Goal: Transaction & Acquisition: Book appointment/travel/reservation

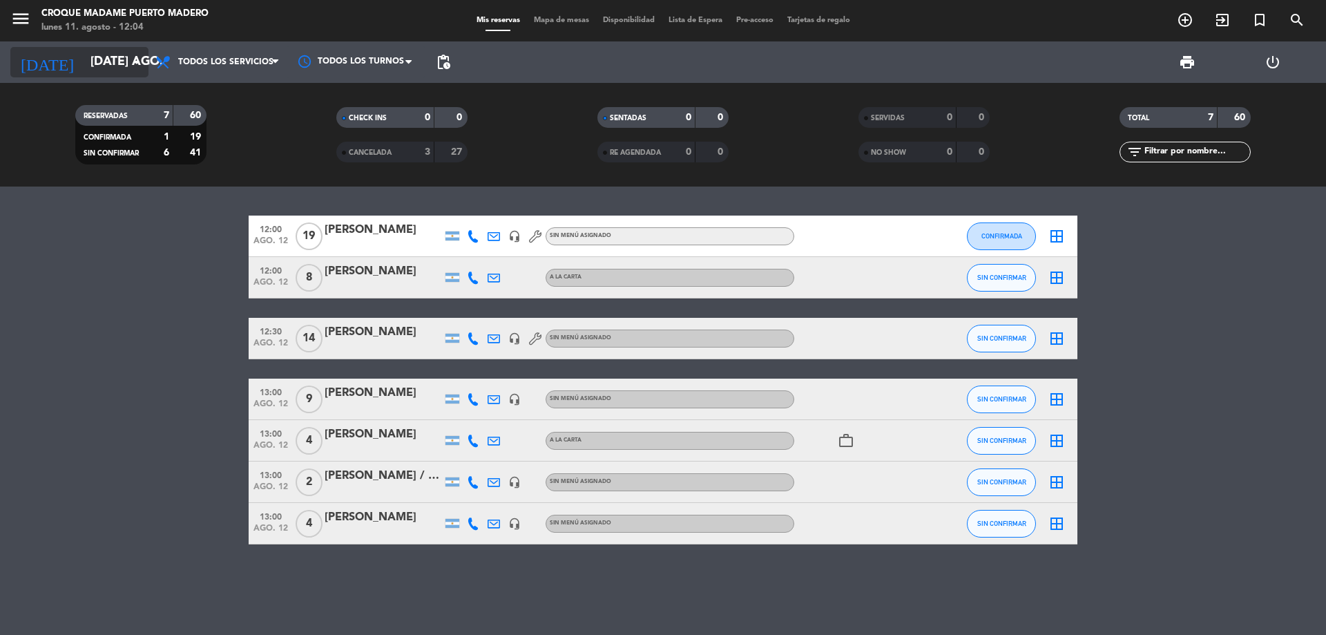
click at [130, 66] on icon "arrow_drop_down" at bounding box center [136, 62] width 17 height 17
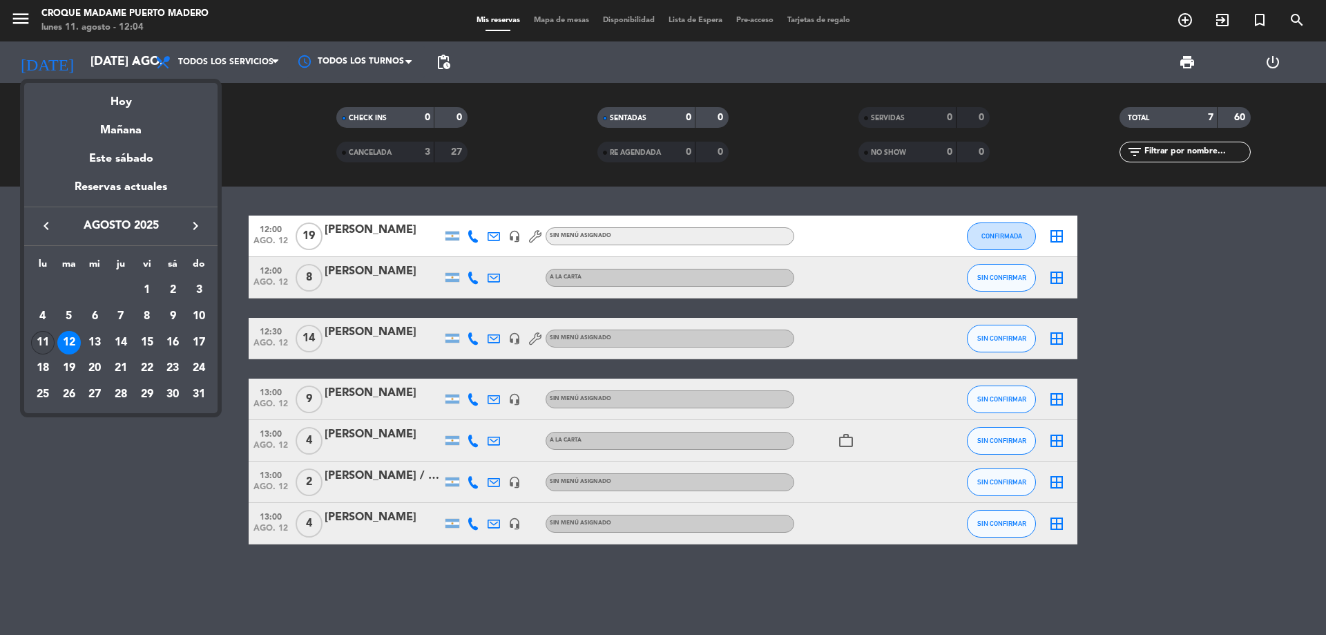
click at [43, 336] on div "11" at bounding box center [42, 342] width 23 height 23
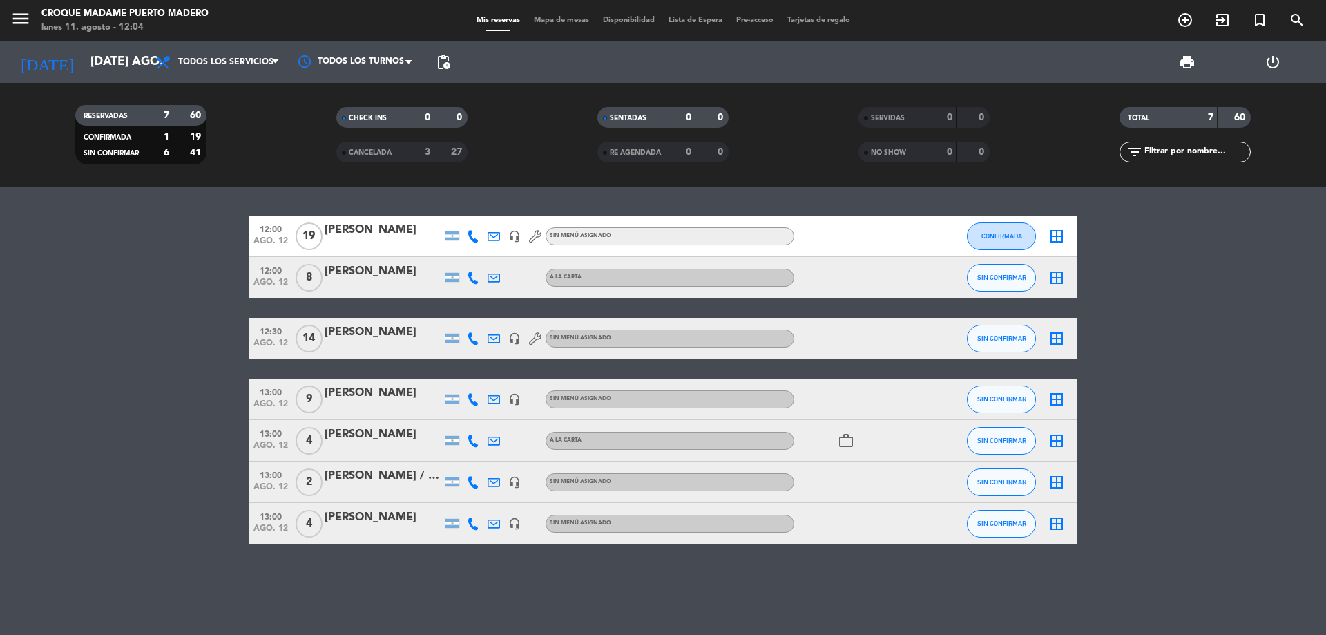
type input "lun. 11 ago."
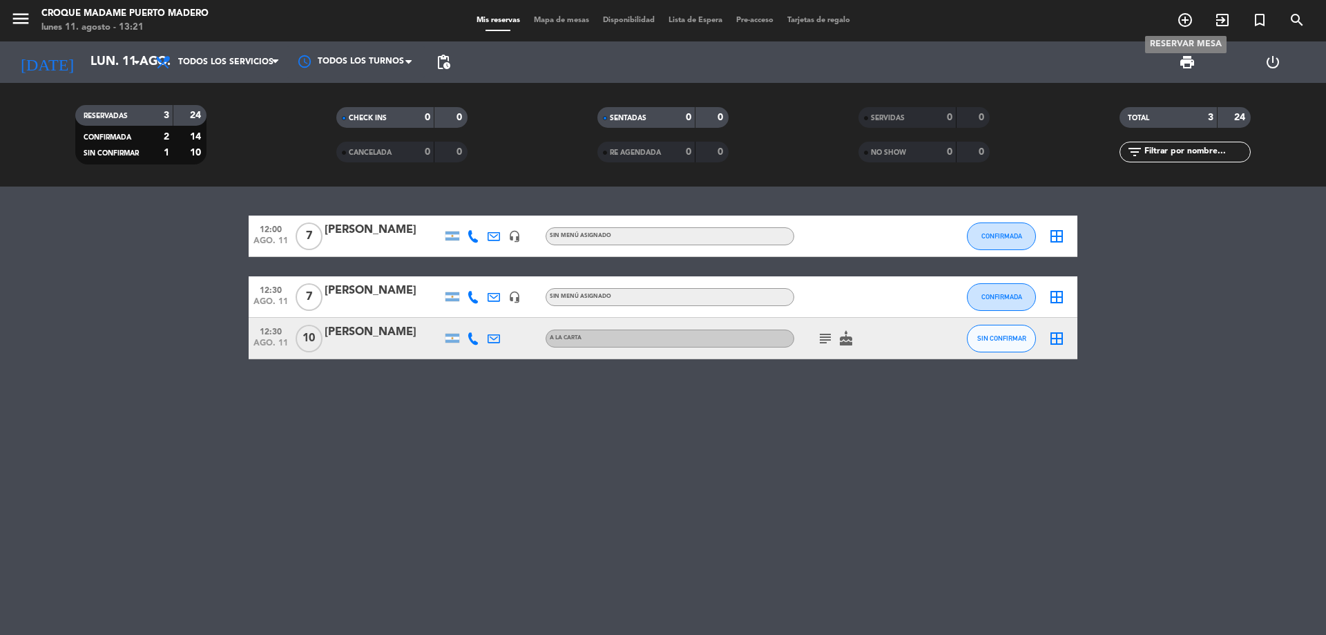
click at [1191, 21] on icon "add_circle_outline" at bounding box center [1185, 20] width 17 height 17
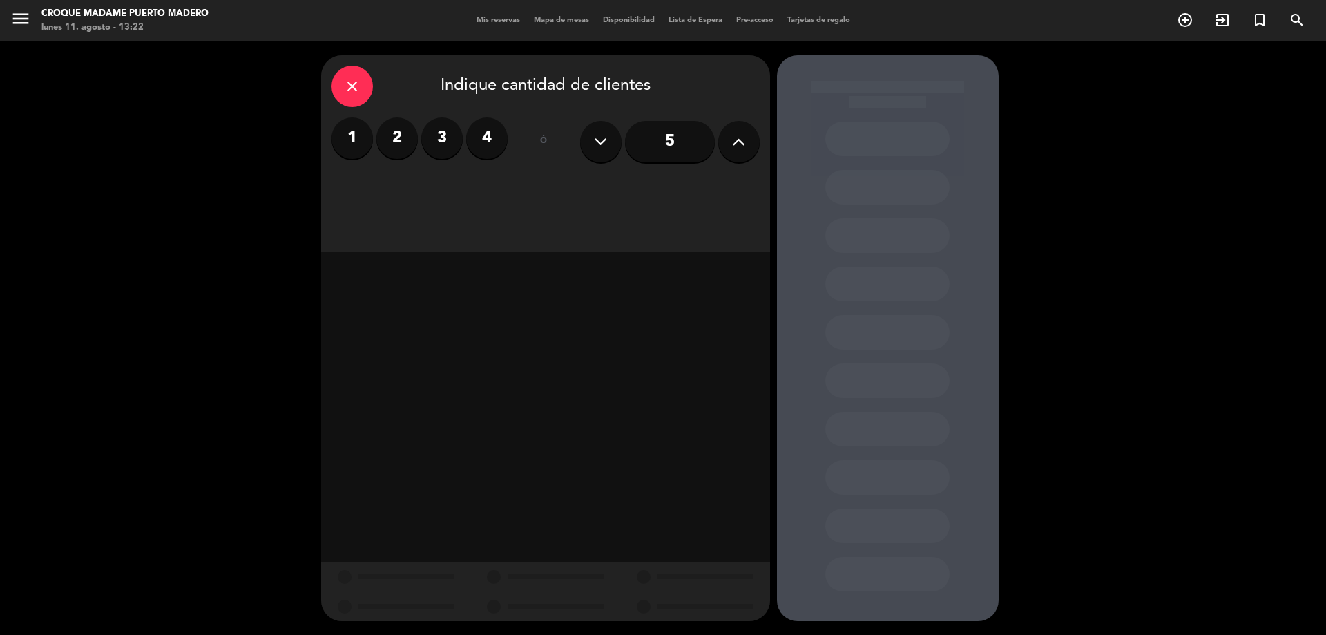
click at [402, 144] on label "2" at bounding box center [396, 137] width 41 height 41
click at [552, 188] on div "Almuerzo" at bounding box center [545, 189] width 140 height 28
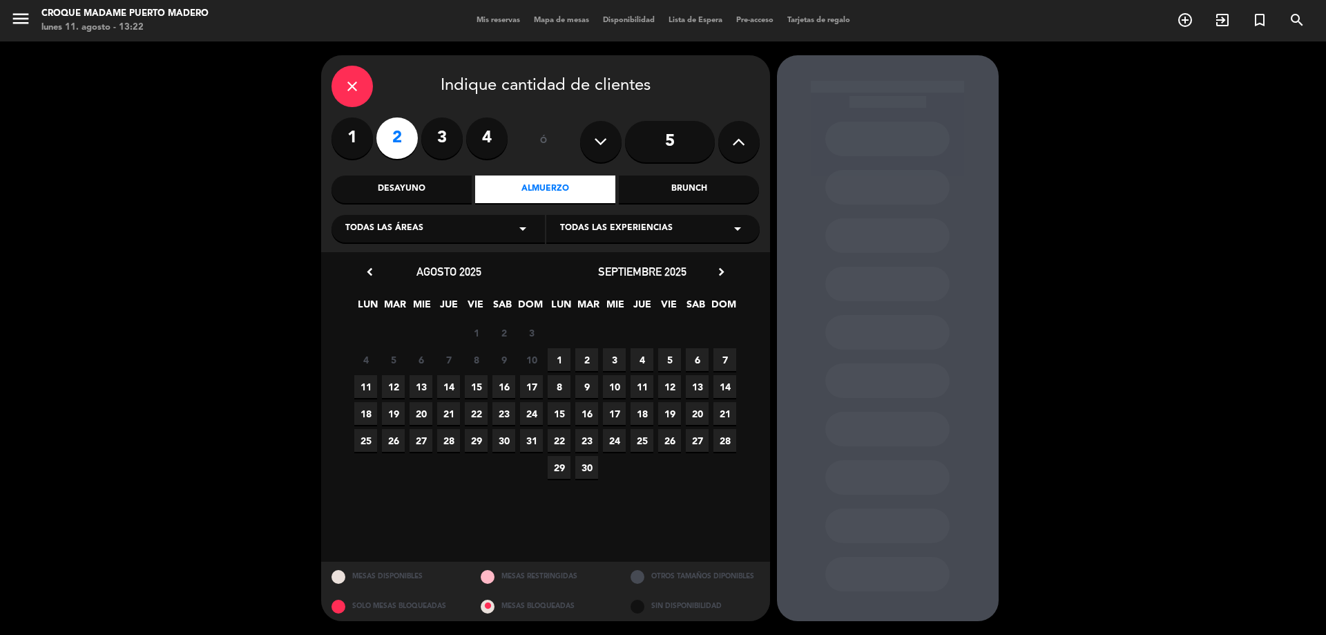
click at [426, 384] on span "13" at bounding box center [421, 386] width 23 height 23
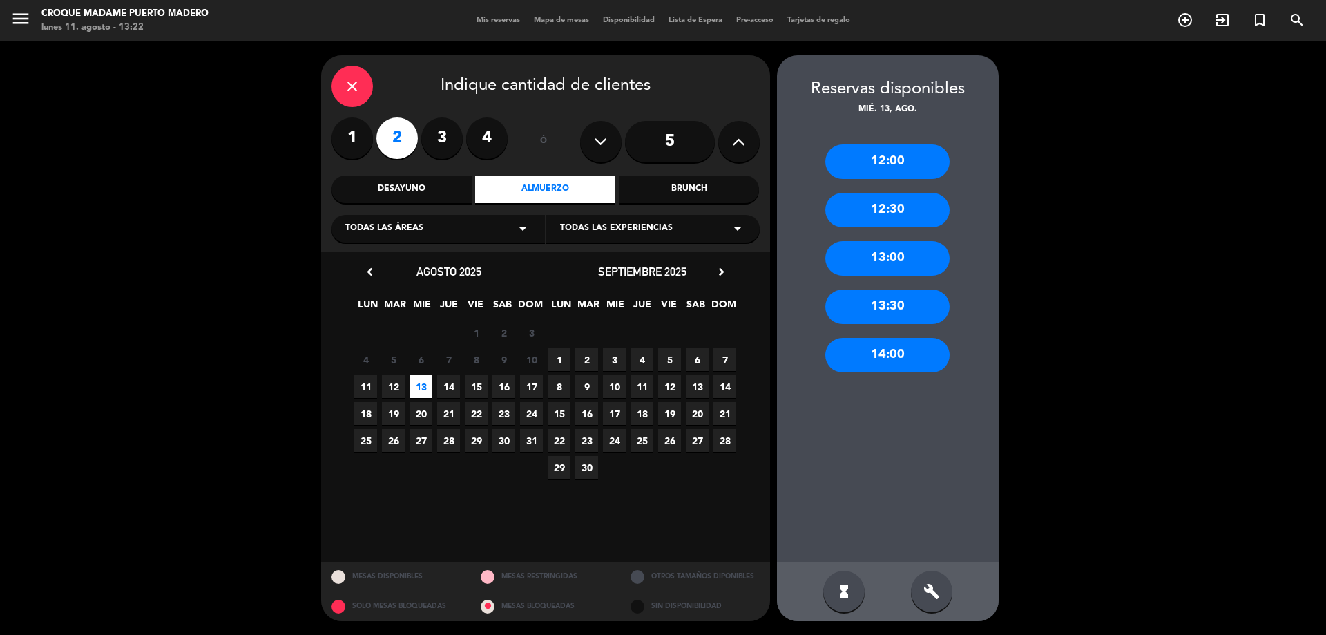
click at [910, 201] on div "12:30" at bounding box center [887, 210] width 124 height 35
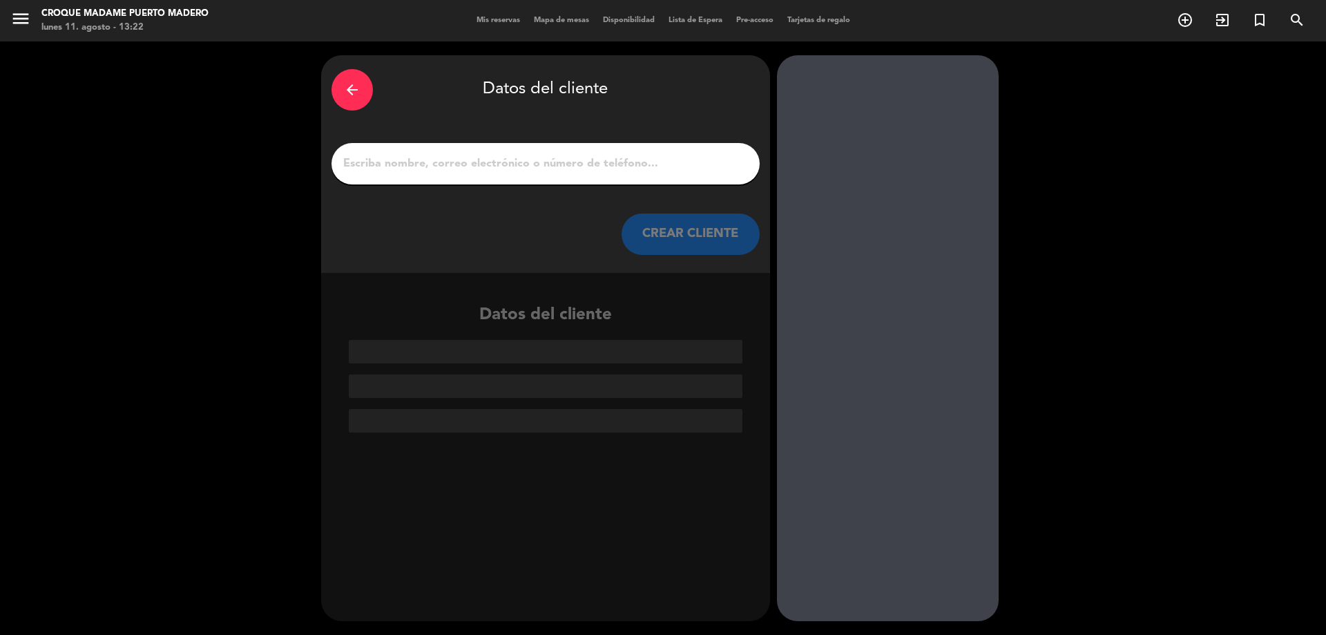
click at [409, 159] on input "1" at bounding box center [545, 163] width 407 height 19
paste input "[PERSON_NAME] / [PERSON_NAME] Teléfono: [PHONE_NUMBER] Mail: [EMAIL_ADDRESS][DO…"
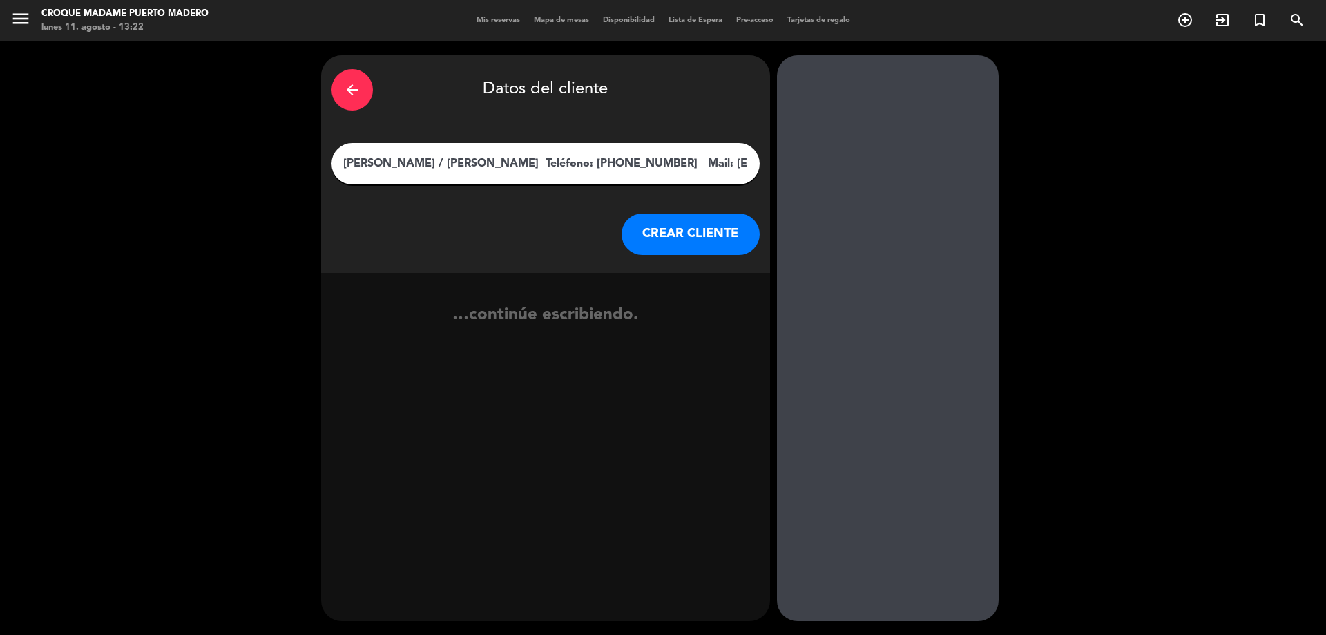
scroll to position [0, 19]
drag, startPoint x: 471, startPoint y: 161, endPoint x: 755, endPoint y: 158, distance: 283.9
click at [755, 158] on div "[PERSON_NAME] / [PERSON_NAME] Teléfono: [PHONE_NUMBER] Mail: [EMAIL_ADDRESS][DO…" at bounding box center [546, 163] width 428 height 41
type input "[PERSON_NAME] / [PERSON_NAME]"
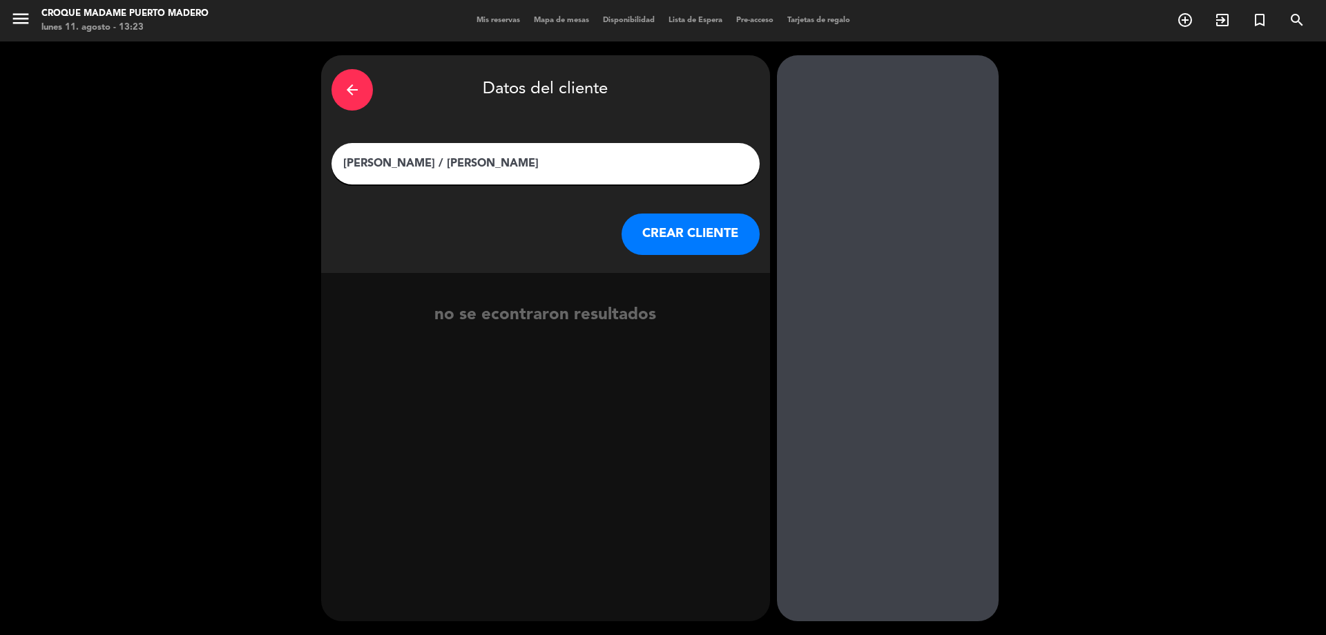
click at [704, 235] on button "CREAR CLIENTE" at bounding box center [691, 233] width 138 height 41
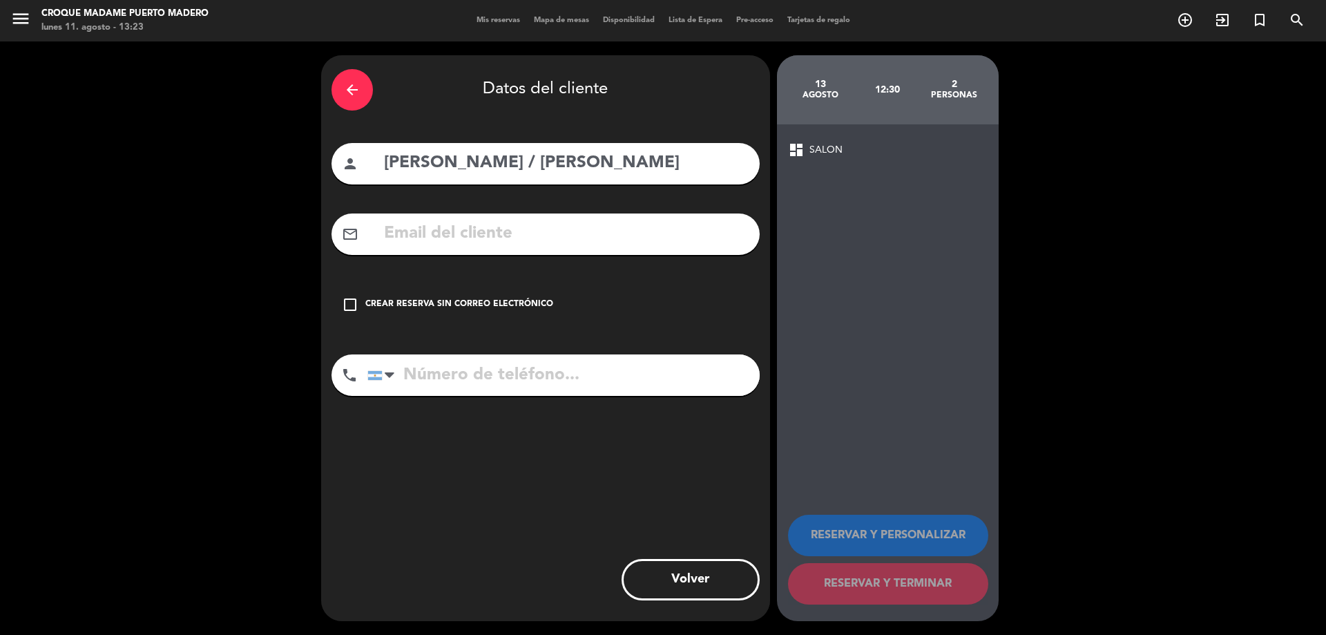
click at [470, 234] on input "text" at bounding box center [566, 234] width 367 height 28
paste input "Teléfono: [PHONE_NUMBER] Mail: [EMAIL_ADDRESS][DOMAIN_NAME]"
drag, startPoint x: 576, startPoint y: 236, endPoint x: 260, endPoint y: 268, distance: 318.0
click at [260, 268] on div "arrow_back Datos del cliente person [PERSON_NAME] / [PERSON_NAME] mail_outline …" at bounding box center [663, 337] width 1326 height 593
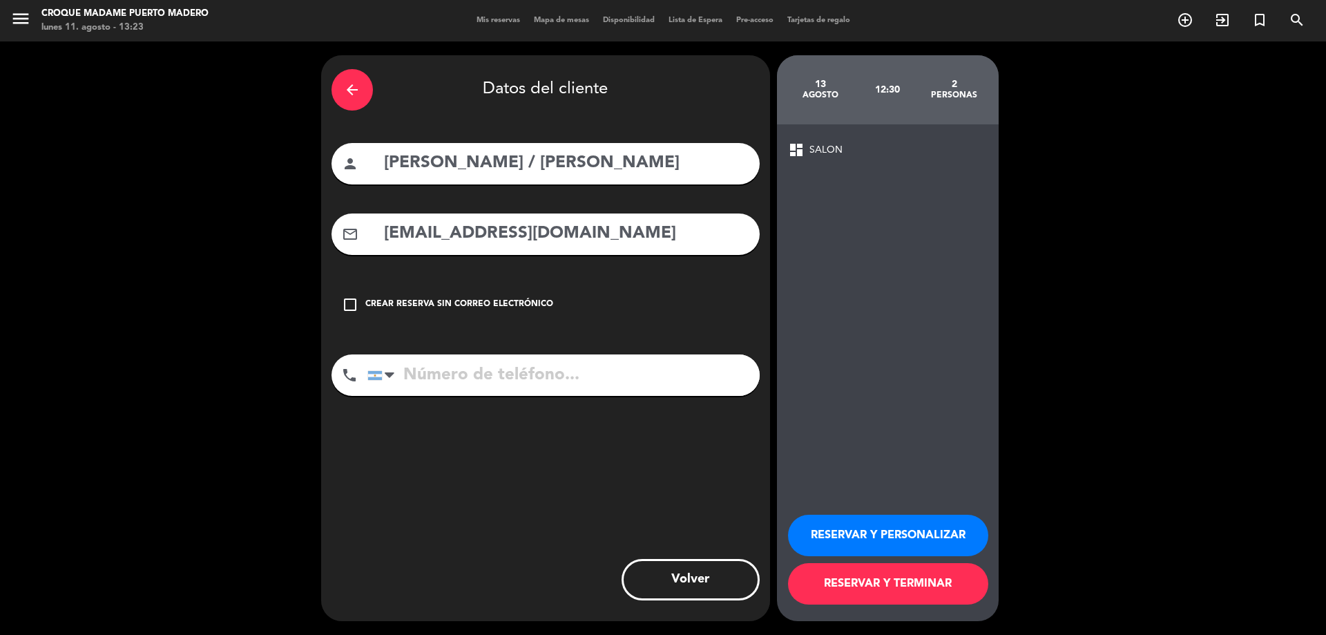
type input "[EMAIL_ADDRESS][DOMAIN_NAME]"
click at [461, 380] on input "tel" at bounding box center [563, 374] width 392 height 41
paste input "Teléfono: [PHONE_NUMBER] Mail:"
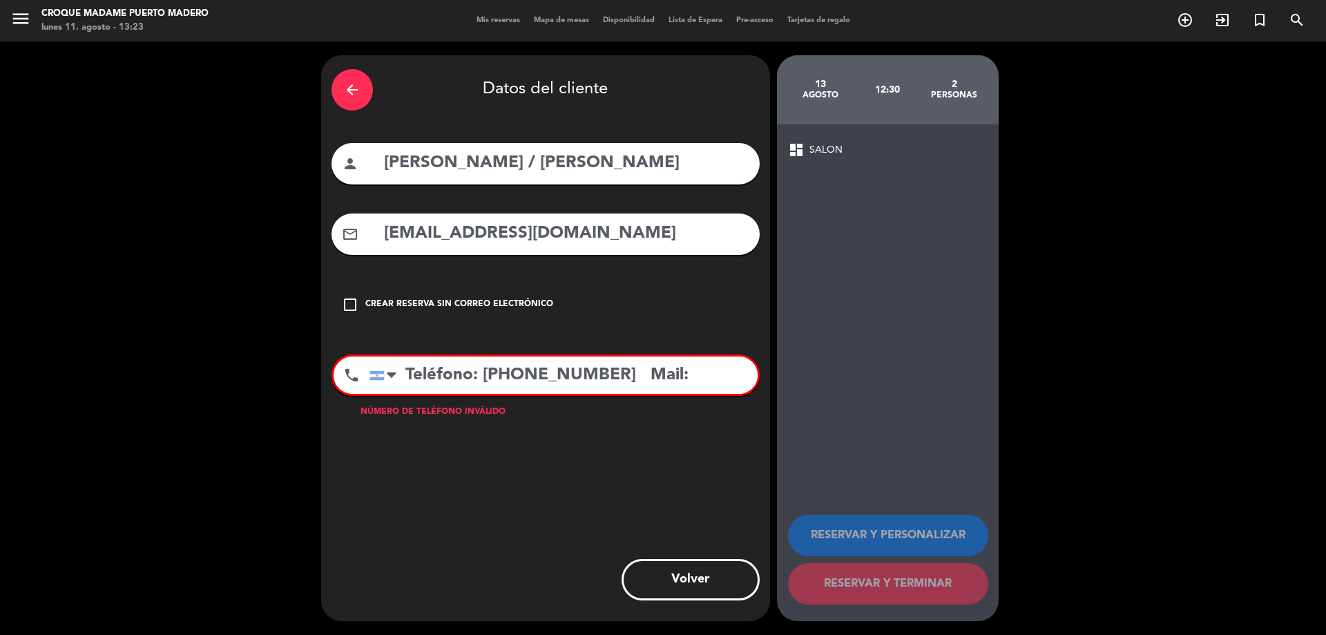
drag, startPoint x: 604, startPoint y: 378, endPoint x: 684, endPoint y: 379, distance: 80.8
click at [684, 379] on input "Teléfono: [PHONE_NUMBER] Mail:" at bounding box center [563, 374] width 388 height 37
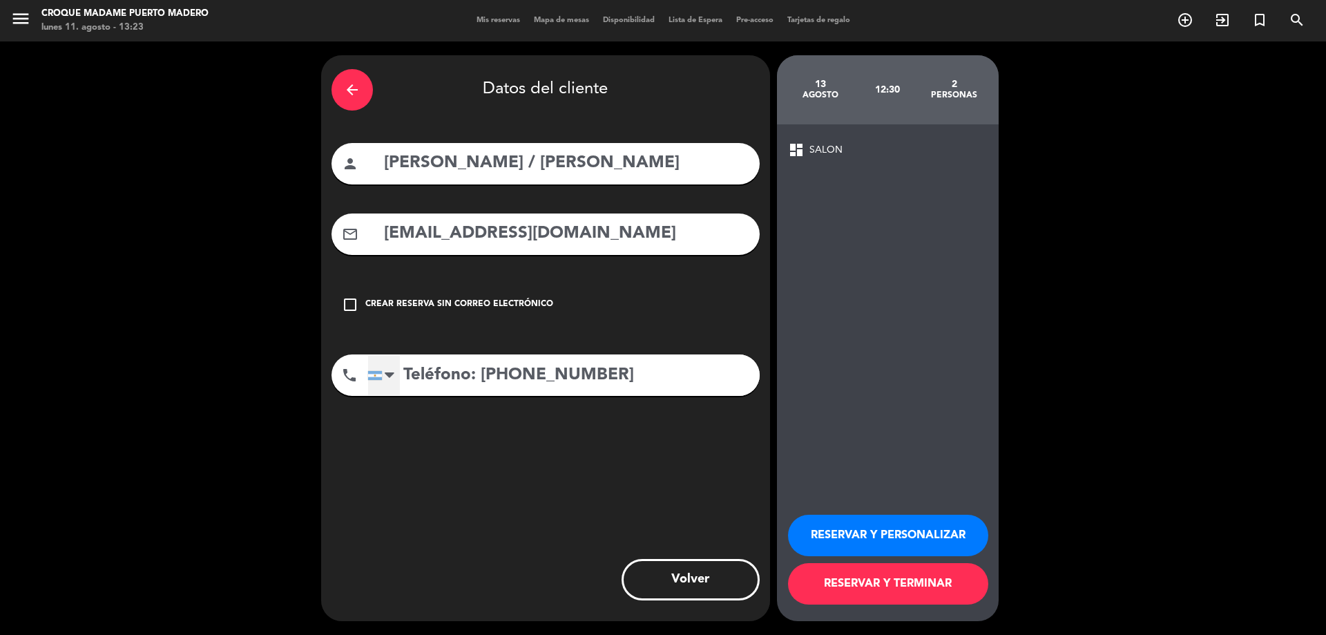
drag, startPoint x: 477, startPoint y: 374, endPoint x: 380, endPoint y: 378, distance: 97.5
click at [380, 378] on div "[GEOGRAPHIC_DATA] +1 [GEOGRAPHIC_DATA] +44 [GEOGRAPHIC_DATA] ([GEOGRAPHIC_DATA]…" at bounding box center [563, 374] width 392 height 41
click at [429, 371] on input "11 7632 5294" at bounding box center [563, 374] width 392 height 41
type input "117632 5294"
click at [828, 522] on button "RESERVAR Y PERSONALIZAR" at bounding box center [888, 535] width 200 height 41
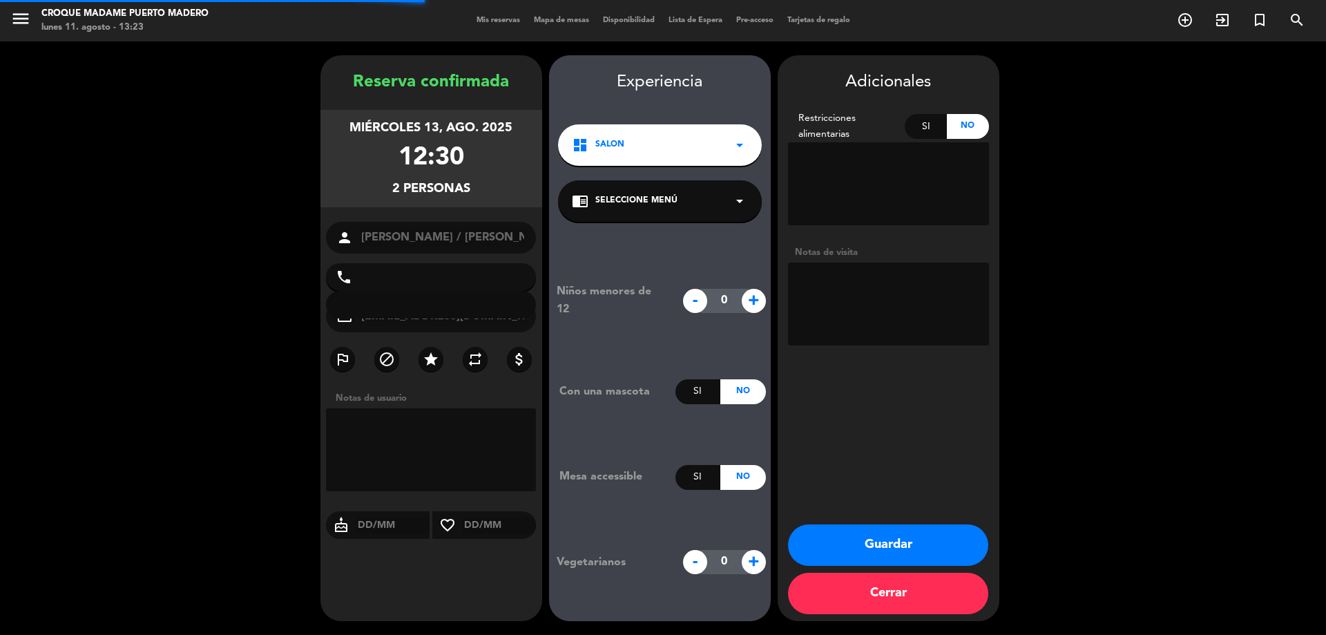
type input "[PHONE_NUMBER]"
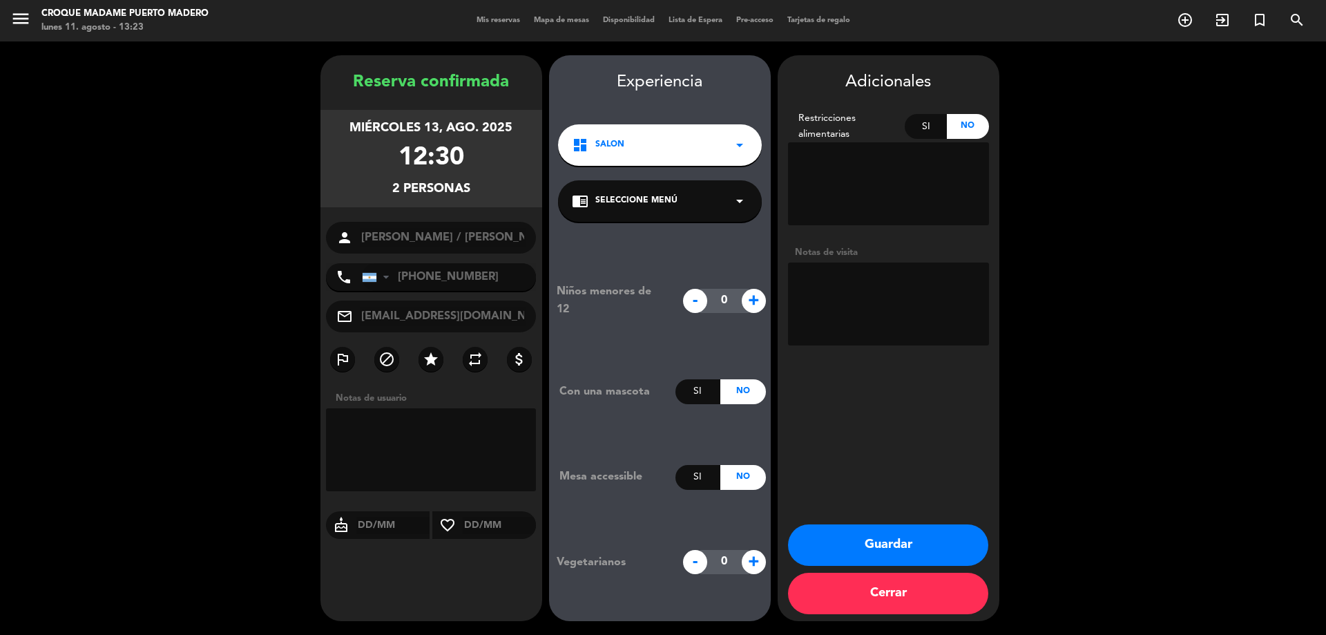
click at [914, 555] on button "Guardar" at bounding box center [888, 544] width 200 height 41
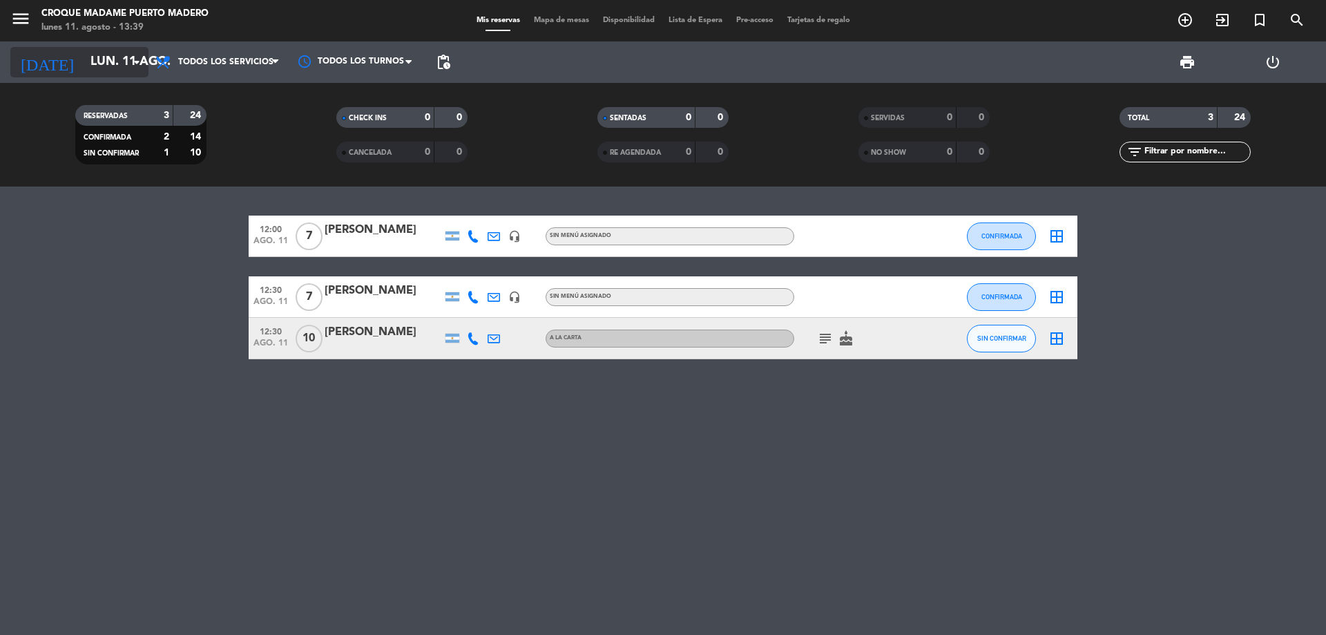
click at [130, 59] on icon "arrow_drop_down" at bounding box center [136, 62] width 17 height 17
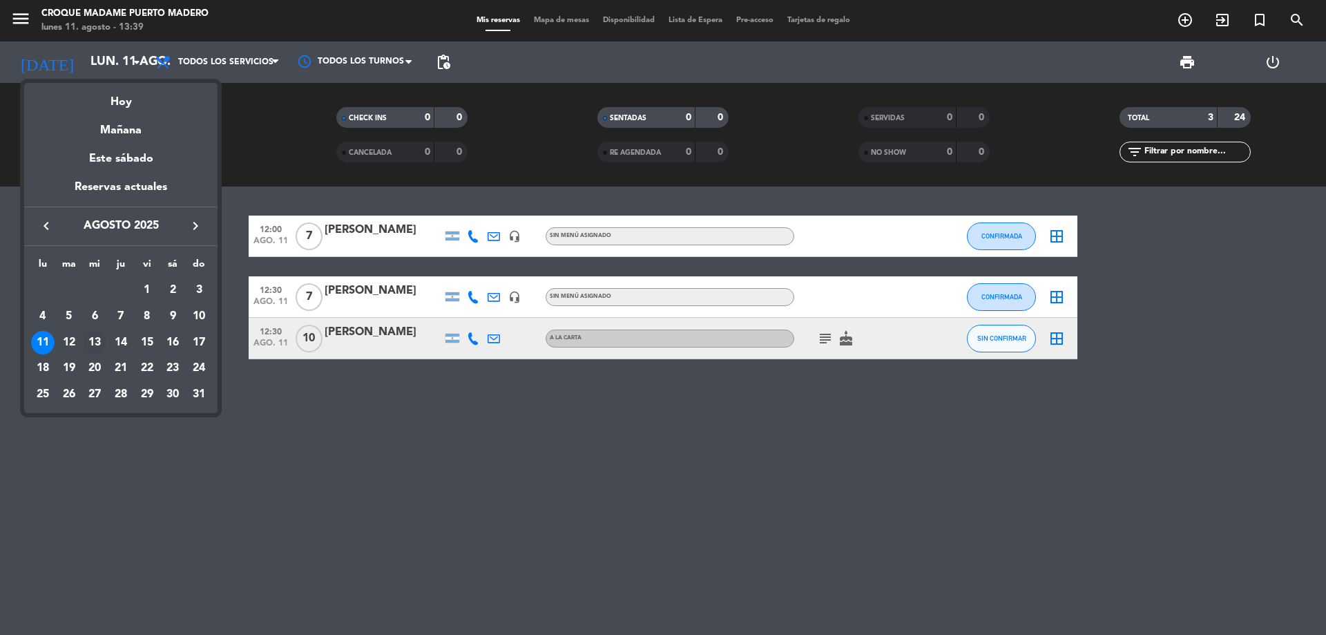
click at [93, 338] on div "13" at bounding box center [94, 342] width 23 height 23
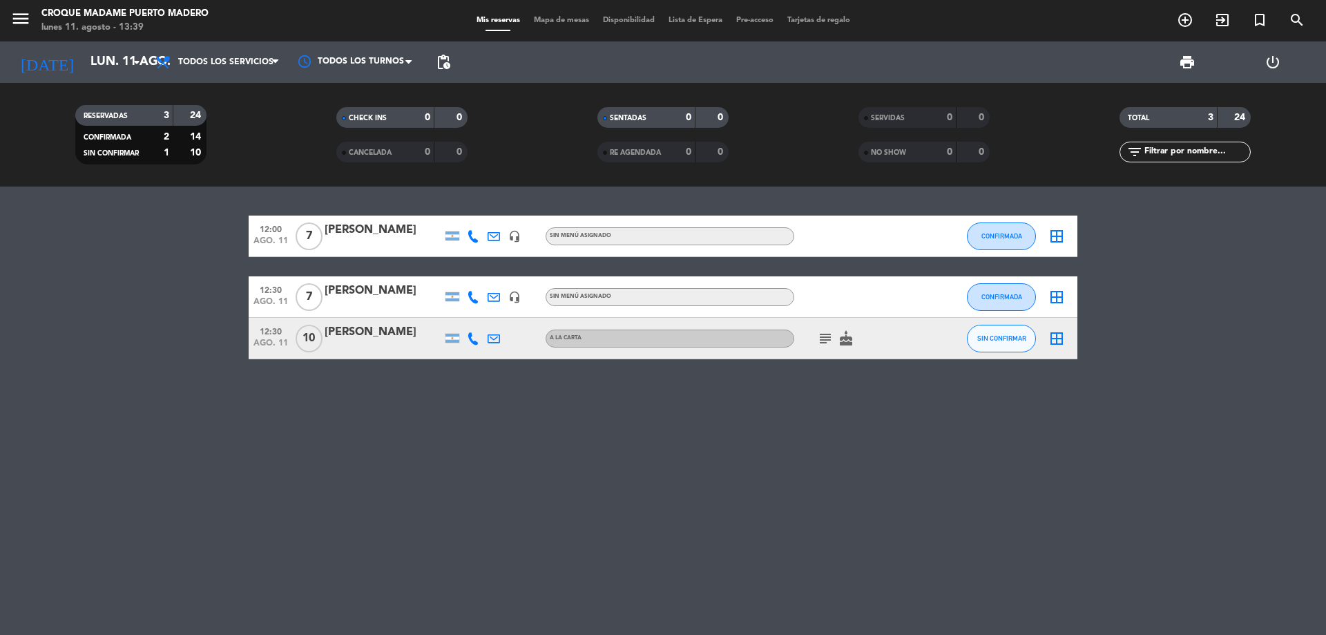
type input "mié. 13 ago."
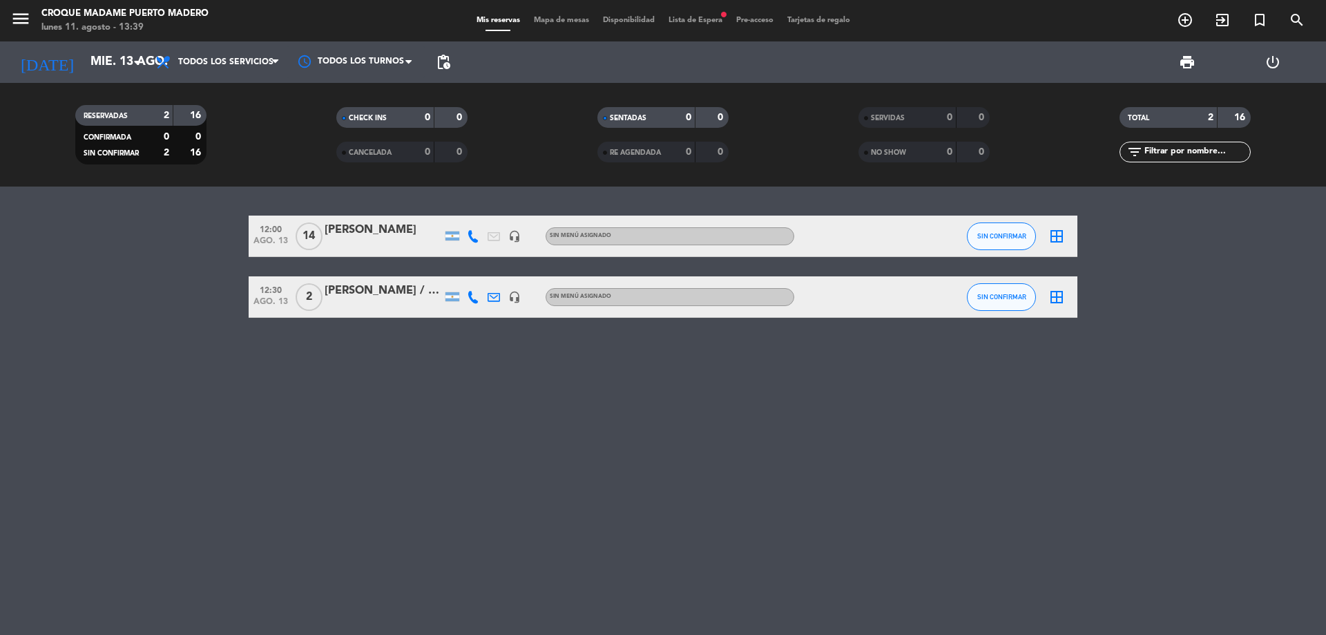
click at [367, 292] on div "[PERSON_NAME] / [PERSON_NAME]" at bounding box center [383, 291] width 117 height 18
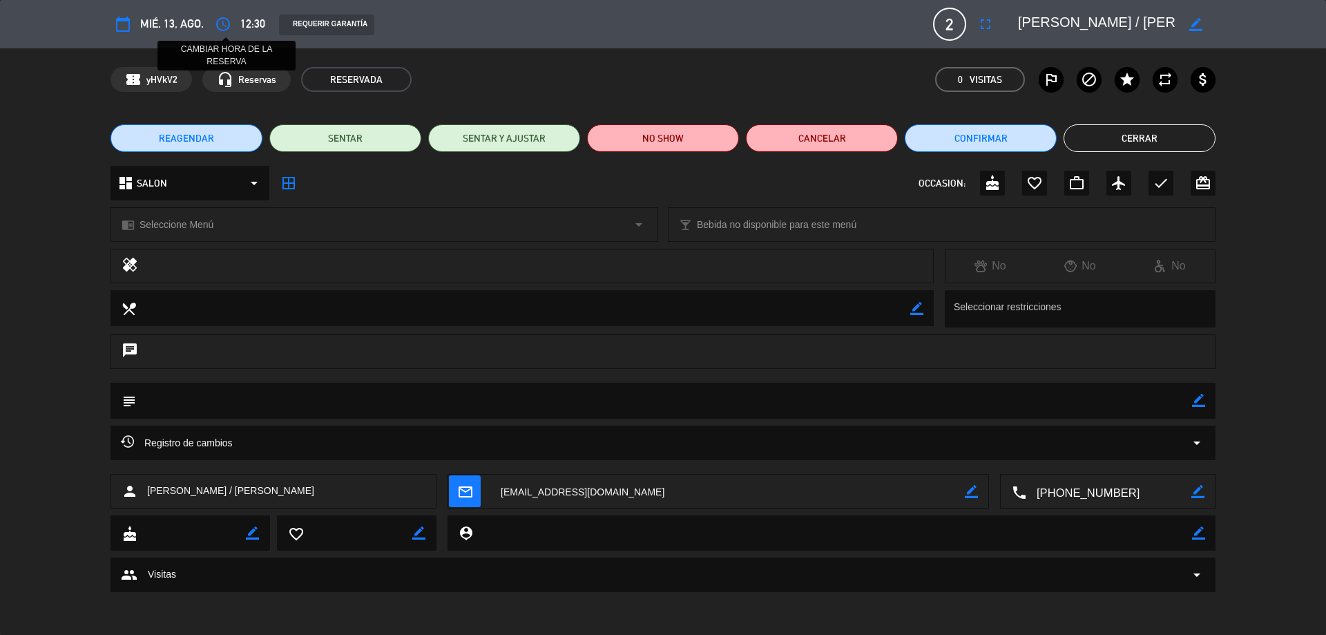
click at [223, 22] on icon "access_time" at bounding box center [223, 24] width 17 height 17
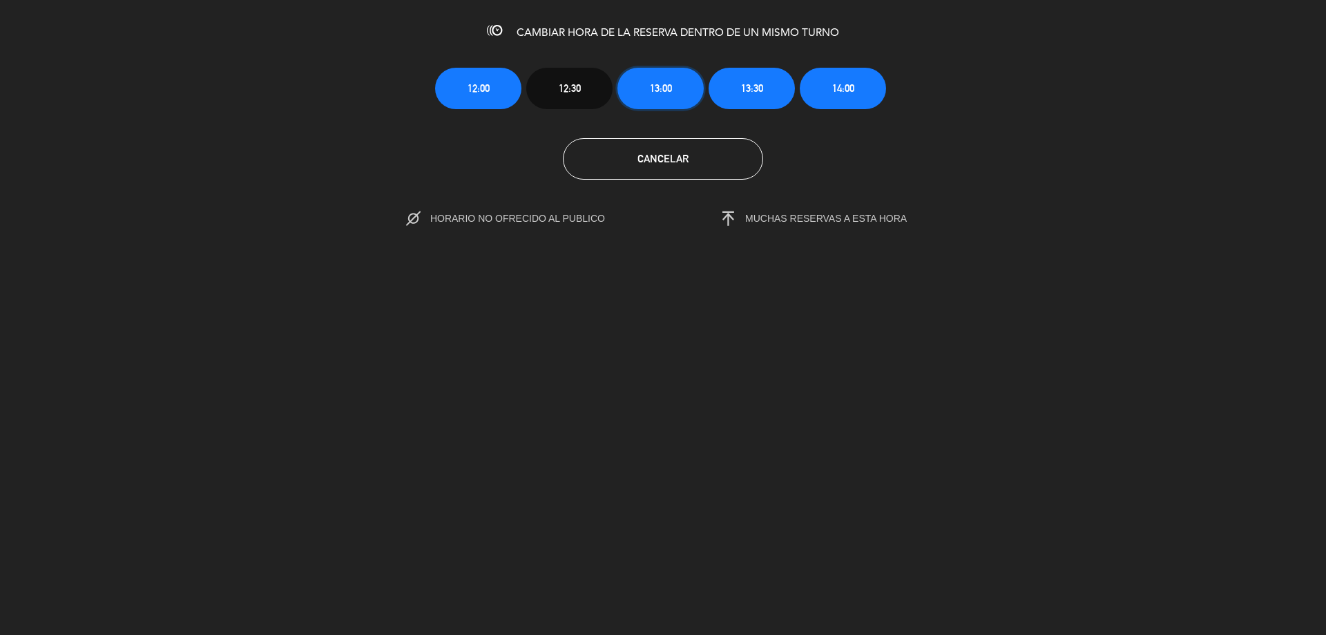
click at [673, 100] on button "13:00" at bounding box center [660, 88] width 86 height 41
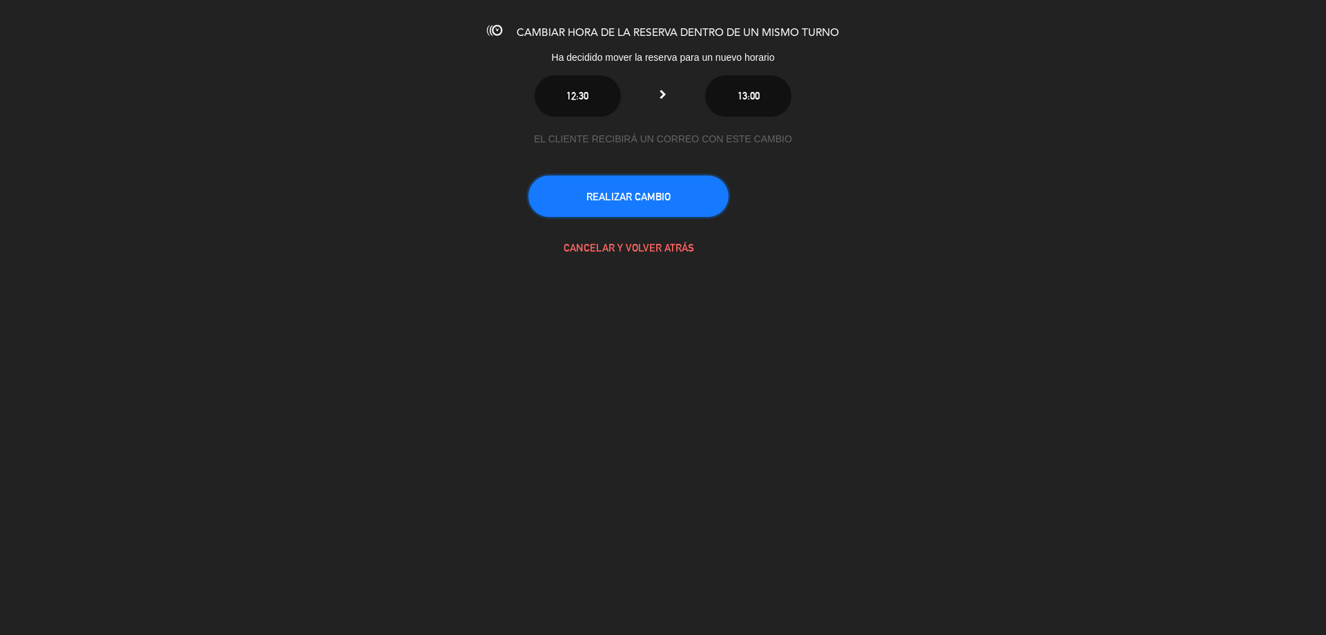
click at [664, 199] on button "REALIZAR CAMBIO" at bounding box center [628, 195] width 200 height 41
